Goal: Navigation & Orientation: Find specific page/section

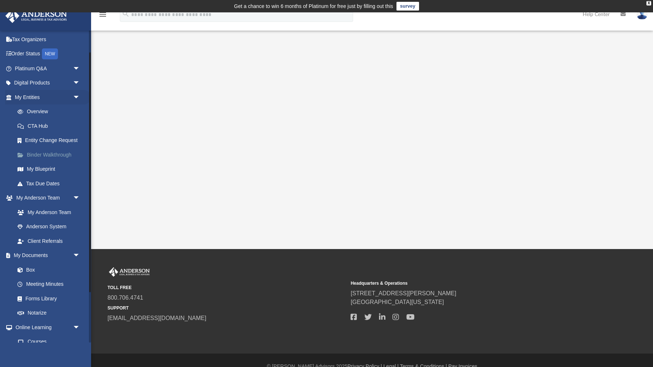
scroll to position [94, 0]
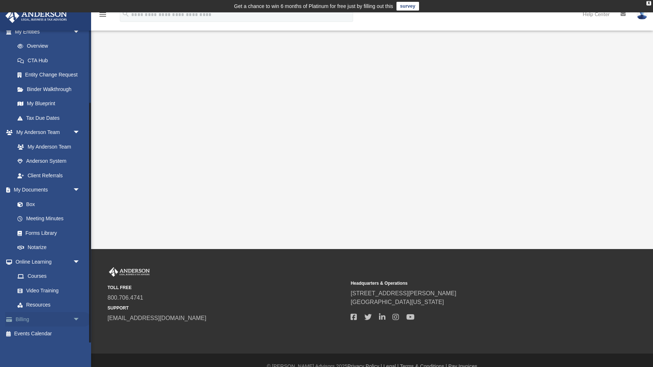
click at [38, 322] on link "Billing arrow_drop_down" at bounding box center [48, 319] width 86 height 15
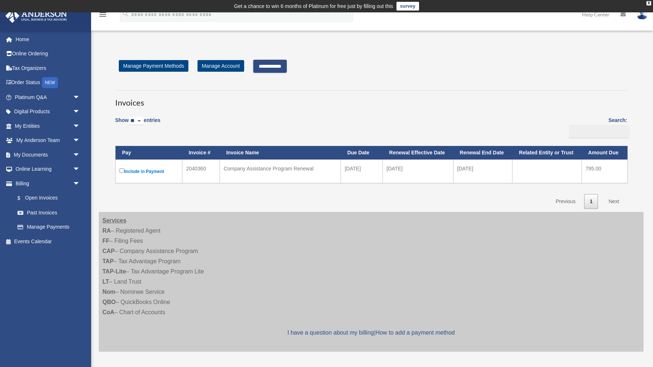
click at [284, 68] on input "**********" at bounding box center [270, 66] width 34 height 13
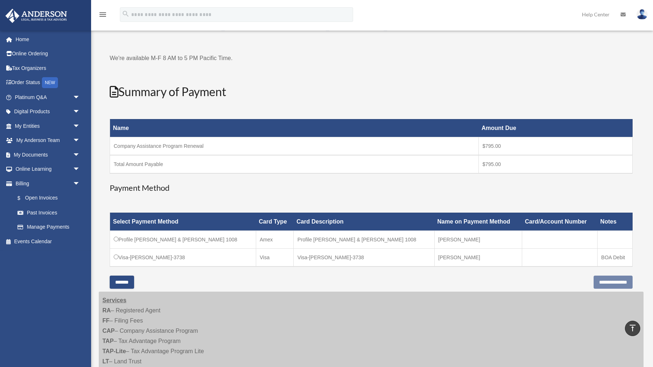
scroll to position [40, 0]
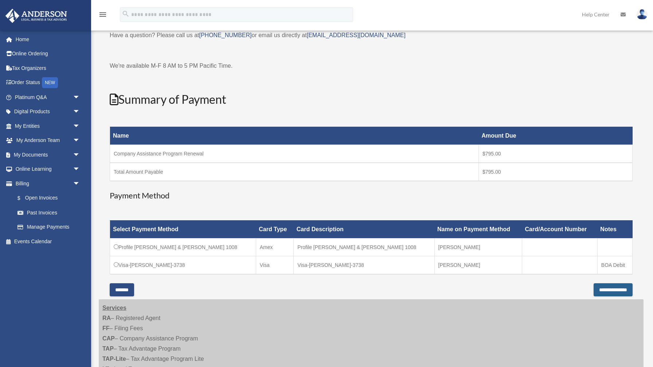
click at [611, 293] on input "**********" at bounding box center [612, 289] width 39 height 13
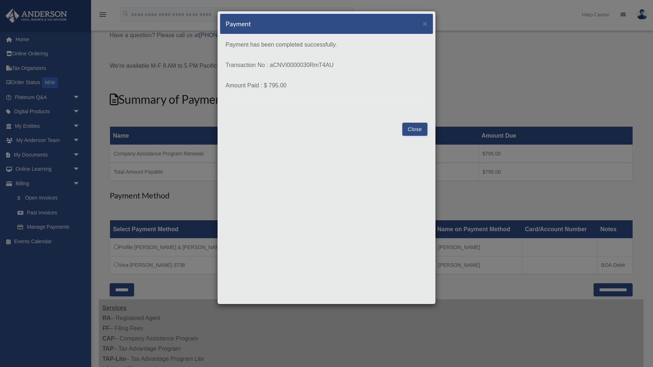
click at [410, 127] on button "Close" at bounding box center [414, 129] width 25 height 13
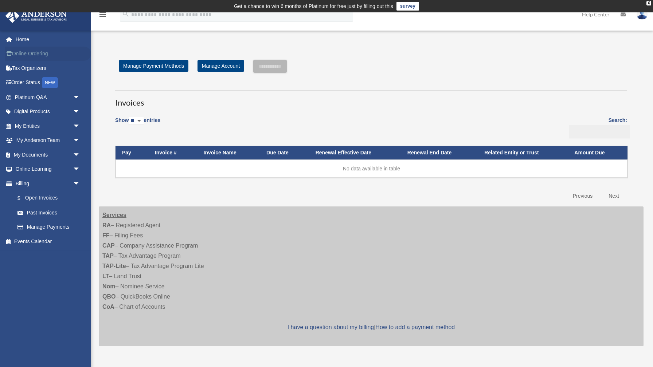
click at [36, 54] on link "Online Ordering" at bounding box center [48, 54] width 86 height 15
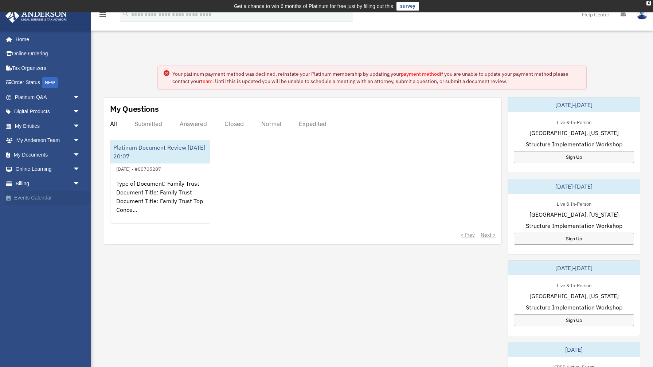
click at [37, 191] on link "Events Calendar" at bounding box center [48, 198] width 86 height 15
click at [41, 185] on link "Billing arrow_drop_down" at bounding box center [48, 183] width 86 height 15
click at [76, 184] on span "arrow_drop_down" at bounding box center [80, 183] width 15 height 15
click at [49, 197] on link "$ Open Invoices" at bounding box center [50, 198] width 81 height 15
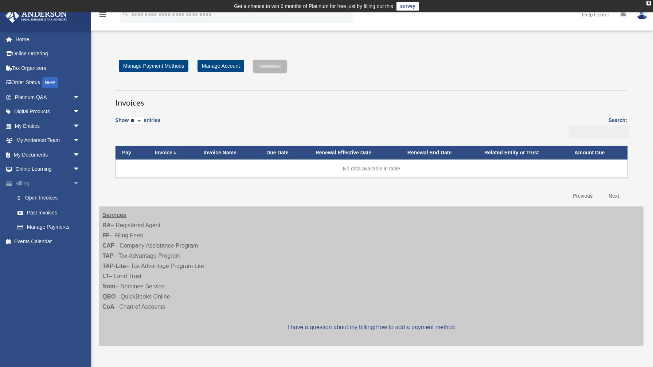
click at [77, 185] on span "arrow_drop_down" at bounding box center [80, 183] width 15 height 15
click at [77, 140] on span "arrow_drop_down" at bounding box center [80, 140] width 15 height 15
click at [60, 182] on link "Client Referrals" at bounding box center [50, 183] width 81 height 15
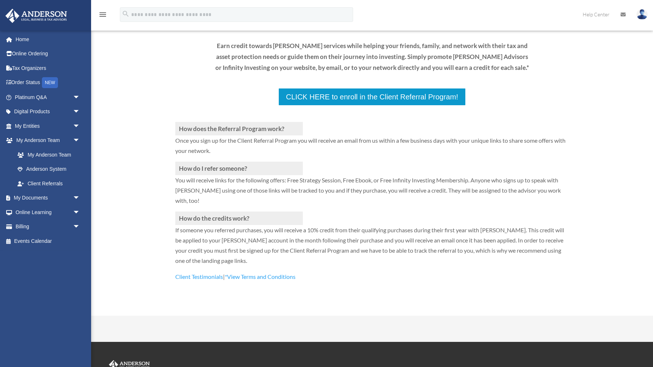
scroll to position [148, 0]
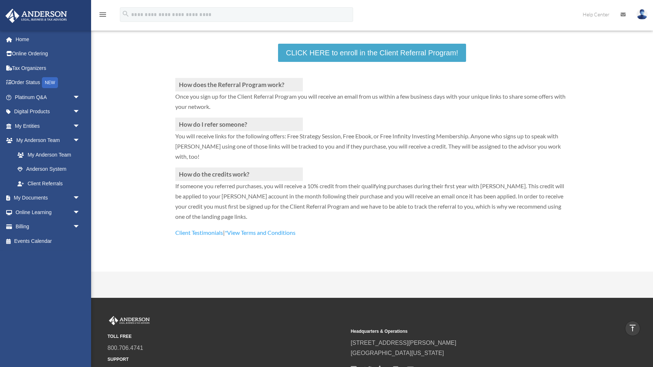
click at [334, 55] on link "CLICK HERE to enroll in the Client Referral Program!" at bounding box center [372, 53] width 188 height 18
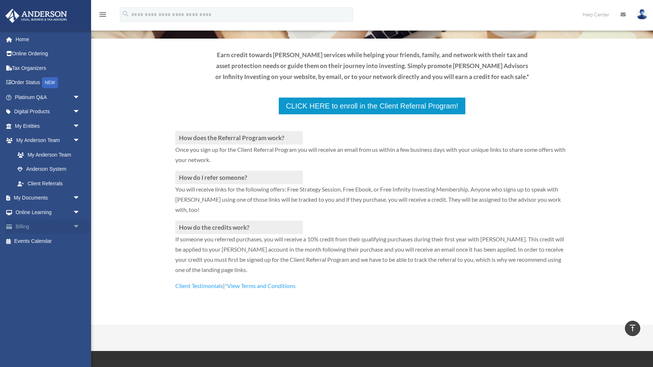
scroll to position [56, 0]
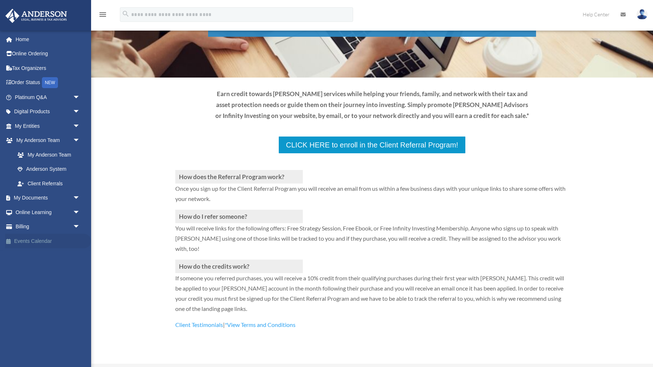
click at [46, 247] on link "Events Calendar" at bounding box center [48, 241] width 86 height 15
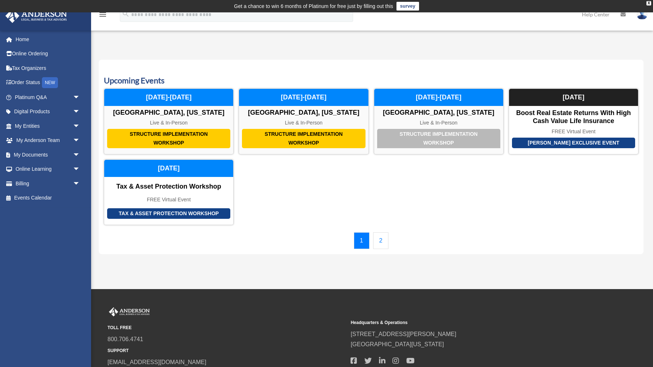
click at [381, 237] on link "2" at bounding box center [381, 240] width 16 height 17
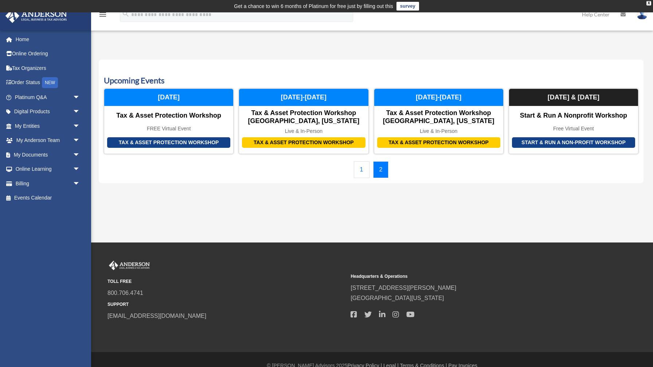
click at [359, 170] on link "1" at bounding box center [362, 169] width 16 height 17
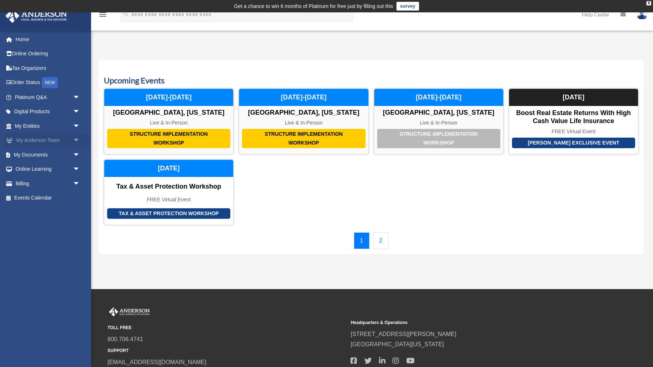
click at [77, 141] on span "arrow_drop_down" at bounding box center [80, 140] width 15 height 15
click at [60, 169] on link "Anderson System" at bounding box center [50, 169] width 81 height 15
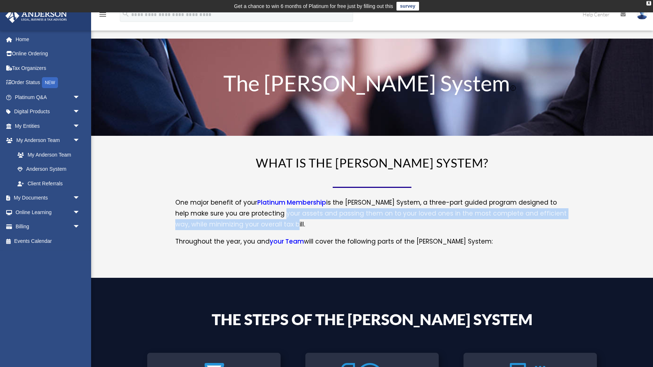
drag, startPoint x: 262, startPoint y: 215, endPoint x: 362, endPoint y: 220, distance: 99.5
click at [362, 220] on p "One major benefit of your Platinum Membership is the [PERSON_NAME] System, a th…" at bounding box center [371, 216] width 393 height 39
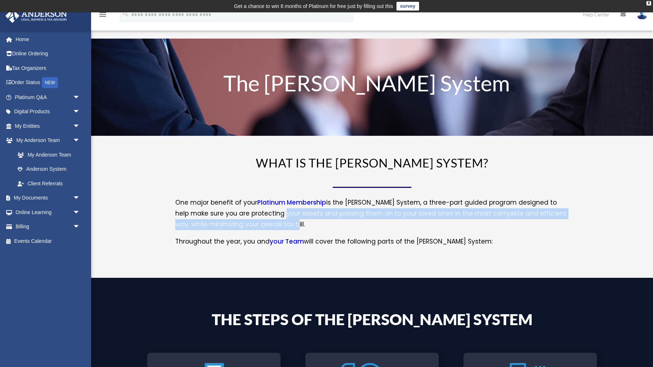
click at [344, 233] on p "One major benefit of your Platinum Membership is the [PERSON_NAME] System, a th…" at bounding box center [371, 216] width 393 height 39
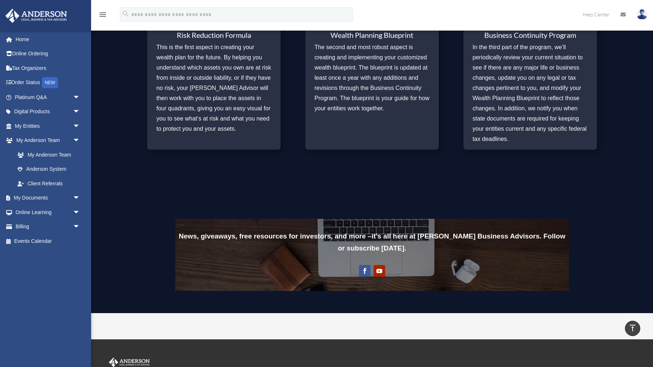
scroll to position [370, 0]
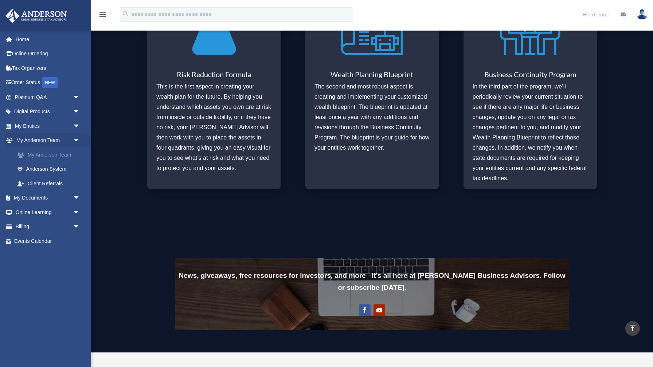
click at [56, 156] on link "My Anderson Team" at bounding box center [50, 154] width 81 height 15
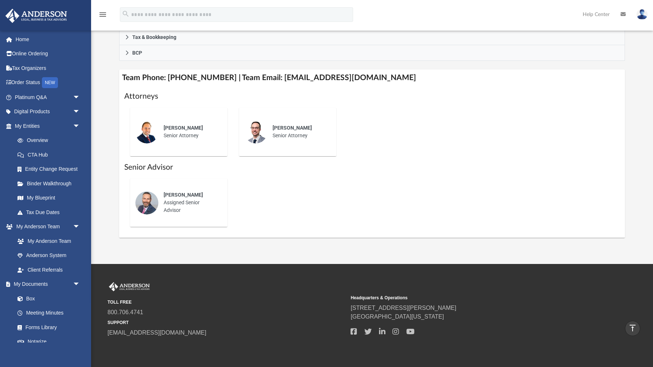
scroll to position [279, 0]
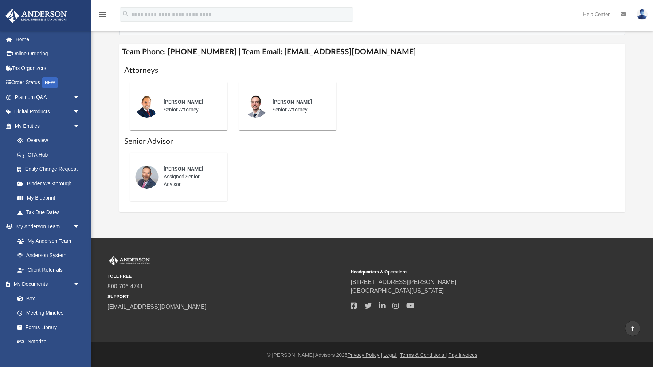
click at [185, 182] on div "Corey Posgay Assigned Senior Advisor" at bounding box center [190, 176] width 64 height 33
click at [169, 175] on div "Corey Posgay Assigned Senior Advisor" at bounding box center [190, 176] width 64 height 33
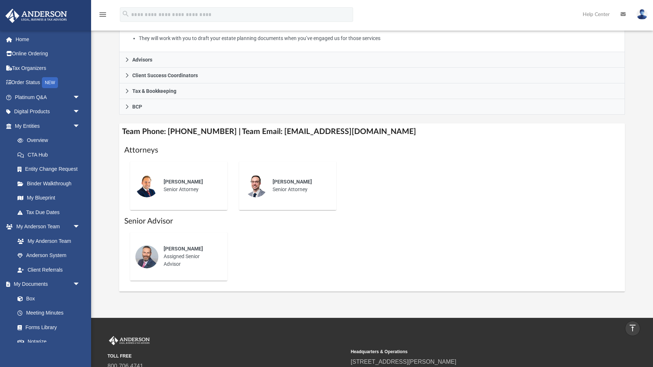
scroll to position [199, 0]
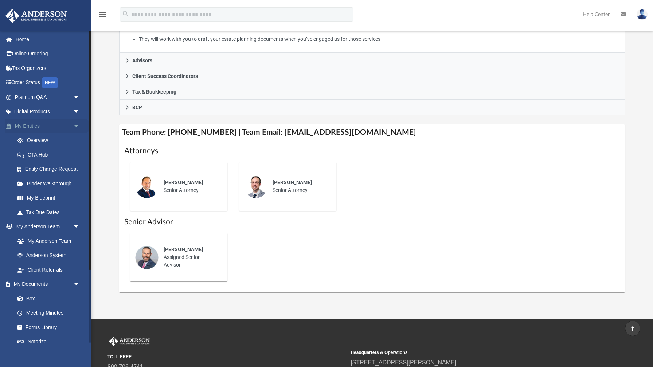
click at [76, 130] on span "arrow_drop_down" at bounding box center [80, 126] width 15 height 15
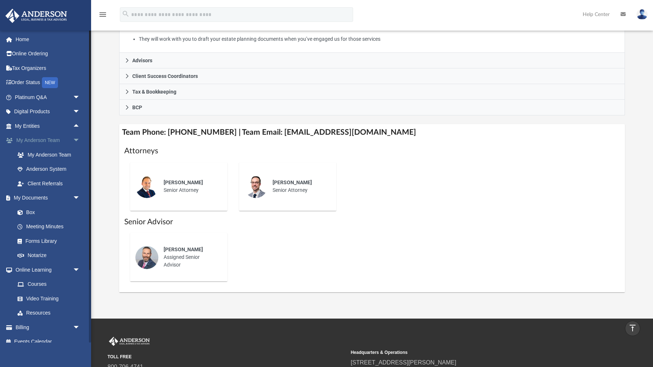
click at [77, 140] on span "arrow_drop_down" at bounding box center [80, 140] width 15 height 15
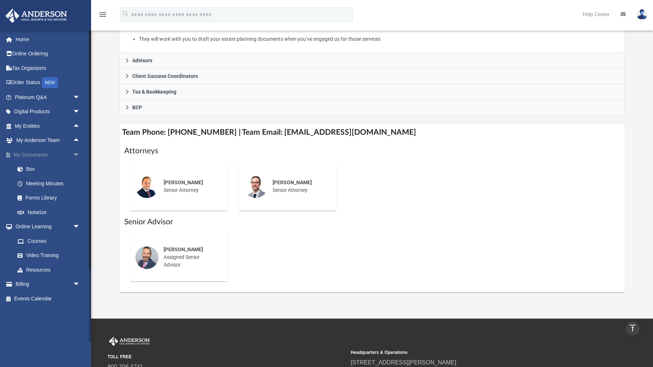
click at [76, 156] on span "arrow_drop_down" at bounding box center [80, 154] width 15 height 15
click at [76, 156] on span "arrow_drop_up" at bounding box center [80, 154] width 15 height 15
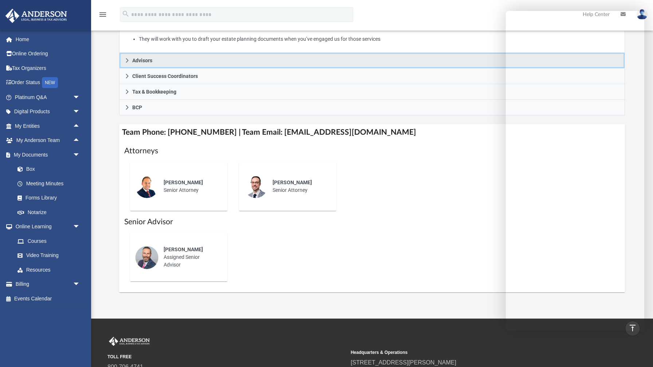
click at [474, 64] on link "Advisors" at bounding box center [371, 61] width 505 height 16
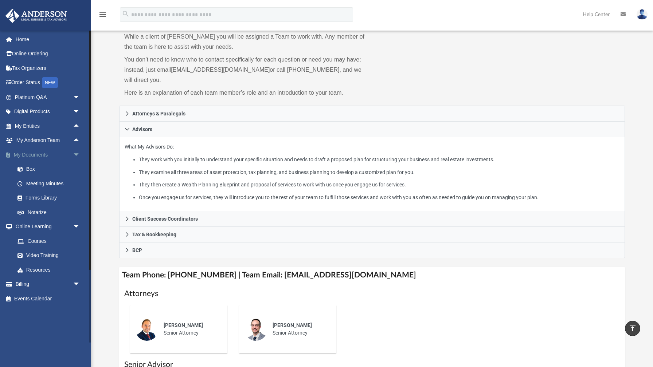
scroll to position [0, 0]
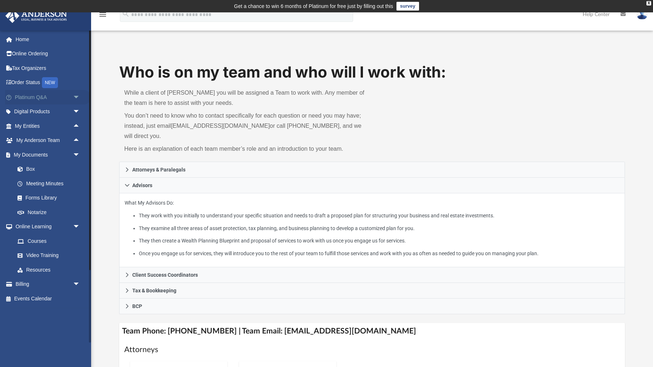
click at [75, 96] on span "arrow_drop_down" at bounding box center [80, 97] width 15 height 15
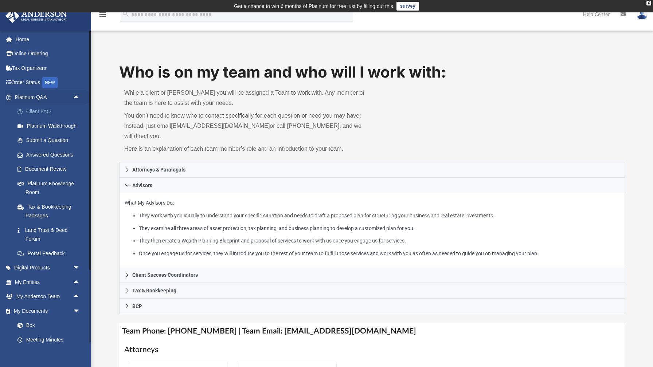
click at [50, 110] on link "Client FAQ" at bounding box center [50, 112] width 81 height 15
